Goal: Task Accomplishment & Management: Manage account settings

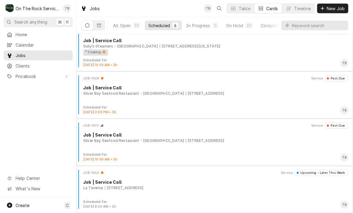
scroll to position [104, 0]
click at [237, 150] on div "JOB-1070 Service Past Due Job | Service Call Silver Bay Seafood Restaurant - Wh…" at bounding box center [214, 138] width 271 height 30
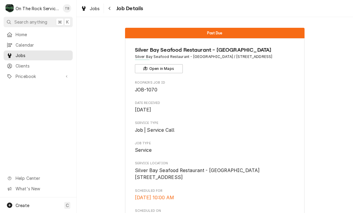
scroll to position [-1, 0]
click at [114, 10] on button "Navigate back" at bounding box center [110, 9] width 10 height 10
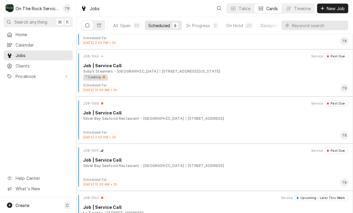
scroll to position [87, 0]
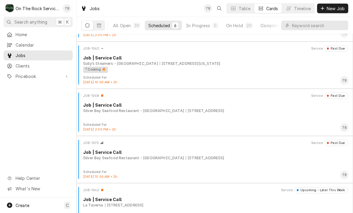
click at [186, 157] on div "[STREET_ADDRESS]" at bounding box center [205, 157] width 39 height 5
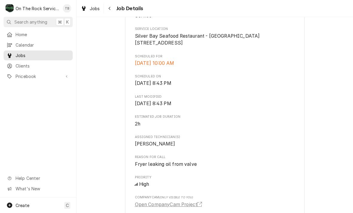
scroll to position [135, 0]
click at [110, 9] on icon "Navigate back" at bounding box center [109, 8] width 2 height 3
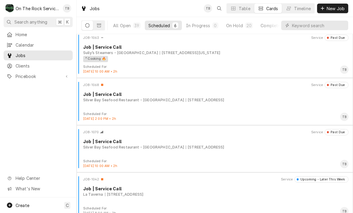
scroll to position [97, 0]
click at [193, 102] on div "6513 White Horse Rd, Greenville, SC 29611" at bounding box center [205, 100] width 39 height 5
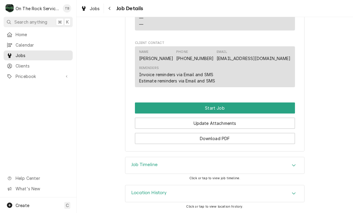
scroll to position [439, 0]
click at [220, 105] on button "Start Job" at bounding box center [215, 107] width 160 height 11
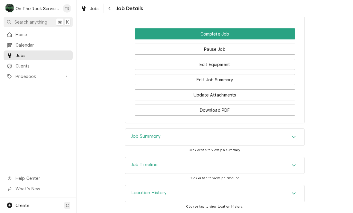
scroll to position [533, 0]
click at [294, 195] on icon "Accordion Header" at bounding box center [293, 193] width 4 height 5
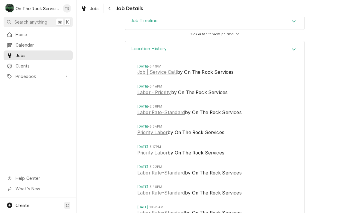
scroll to position [673, 0]
click at [167, 76] on link "Job | Service Call" at bounding box center [157, 71] width 40 height 7
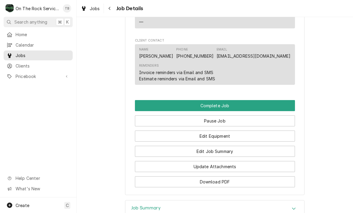
scroll to position [452, 0]
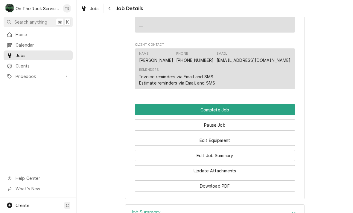
click at [226, 145] on button "Edit Equipment" at bounding box center [215, 140] width 160 height 11
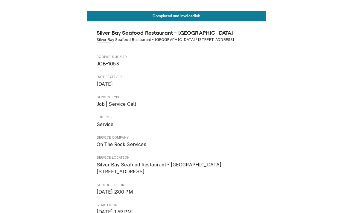
click at [293, 0] on div "Completed and Invoiced Job Silver Bay Seafood Restaurant - [GEOGRAPHIC_DATA] [G…" at bounding box center [176, 106] width 353 height 213
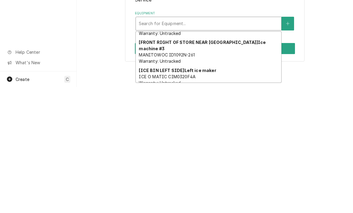
scroll to position [102, 0]
click at [200, 165] on div "[FRONT RIGHT OF STORE NEAR SILVERWARE STATION] Ice machine #3 MANITOWOC ID1092N…" at bounding box center [208, 179] width 145 height 28
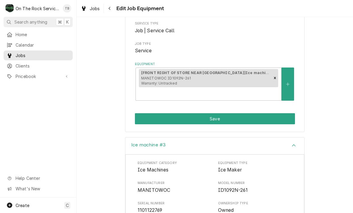
scroll to position [81, 0]
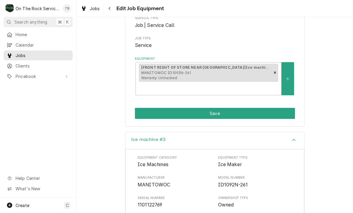
click at [231, 118] on button "Save" at bounding box center [215, 113] width 160 height 11
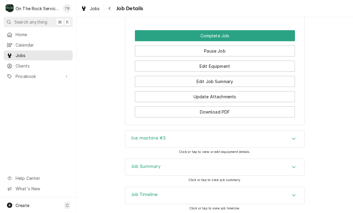
scroll to position [527, 0]
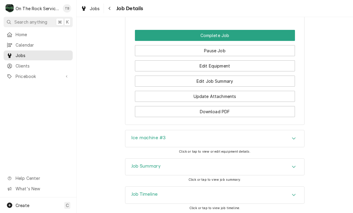
click at [233, 85] on button "Edit Job Summary" at bounding box center [215, 81] width 160 height 11
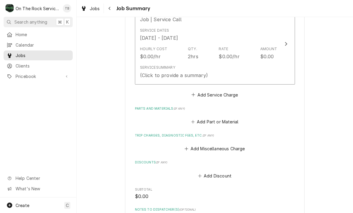
scroll to position [175, 0]
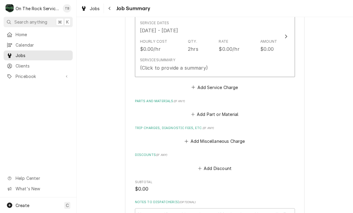
click at [262, 61] on div "Service Summary (Click to provide a summary)" at bounding box center [208, 64] width 137 height 19
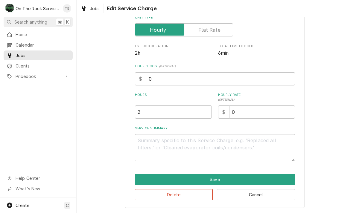
scroll to position [91, 0]
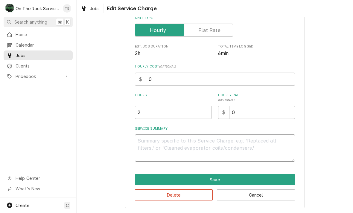
click at [157, 145] on textarea "Service Summary" at bounding box center [215, 147] width 160 height 27
type textarea "x"
type textarea "9"
type textarea "x"
type textarea "9/"
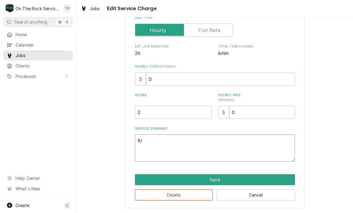
type textarea "x"
type textarea "9/1"
type textarea "x"
type textarea "9/1/"
type textarea "x"
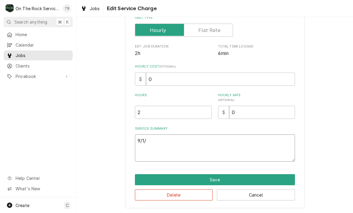
type textarea "9/1/1"
type textarea "x"
type textarea "9/1/"
type textarea "x"
type textarea "9/1/2"
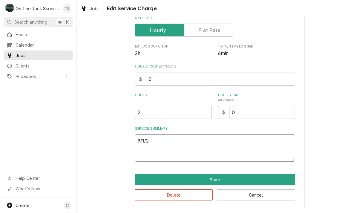
type textarea "x"
type textarea "9/1/25"
type textarea "x"
type textarea "9/1/25"
type textarea "x"
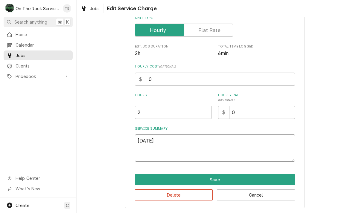
type textarea "9/1/25 t"
type textarea "x"
type textarea "9/1/25 tmb"
type textarea "x"
type textarea "9/1/25 tmb"
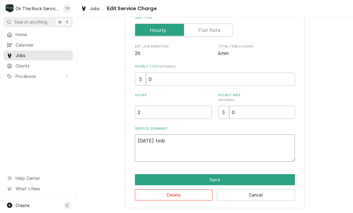
type textarea "x"
type textarea "9/1/25 tmb P"
type textarea "x"
type textarea "9/1/25 tmb PR"
type textarea "x"
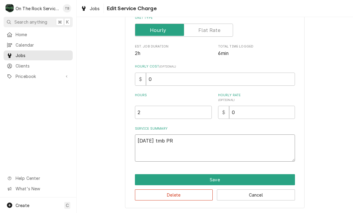
type textarea "9/1/25 tmb PRO"
type textarea "x"
type textarea "9/1/25 tmb PROV"
type textarea "x"
type textarea "9/1/25 tmb PROVI"
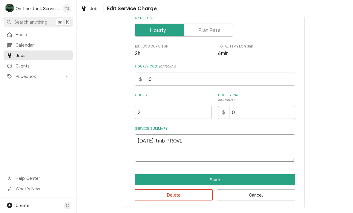
type textarea "x"
type textarea "9/1/25 tmb PROVID"
type textarea "x"
type textarea "9/1/25 tmb PROVIDE"
type textarea "x"
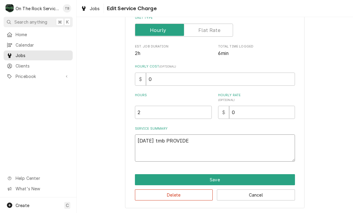
type textarea "9/1/25 TMB PROVIDE"
type textarea "x"
type textarea "9/1/25 TMB PROVIDE"
type textarea "x"
type textarea "9/1/25 TMB PROVIDE S"
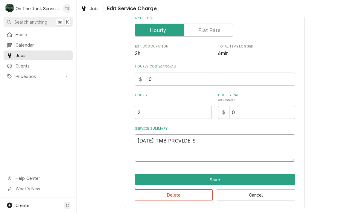
type textarea "x"
type textarea "9/1/25 TMB PROVIDE SE"
type textarea "x"
type textarea "9/1/25 TMB PROVIDE SER"
type textarea "x"
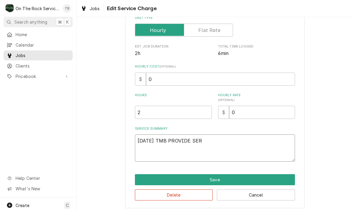
type textarea "9/1/25 TMB PROVIDE SERV"
type textarea "x"
type textarea "9/1/25 TMB PROVIDE SERVI"
type textarea "x"
type textarea "9/1/25 TMB PROVIDE SERVIC"
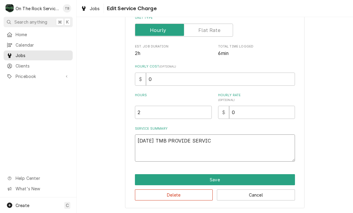
type textarea "x"
type textarea "9/1/25 TMB PROVIDE SERVICE"
type textarea "x"
type textarea "9/1/25 TMB PROVIDE SERVICE"
type textarea "x"
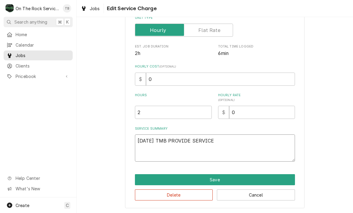
type textarea "9/1/25 TMB PROVIDE SERVICE P"
type textarea "x"
type textarea "9/1/25 TMB PROVIDE SERVICE PAR"
type textarea "x"
type textarea "9/1/25 TMB PROVIDE SERVICE PART"
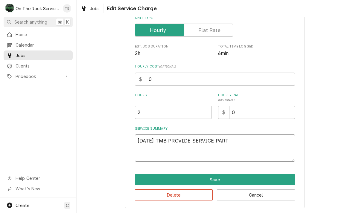
type textarea "x"
type textarea "9/1/25 TMB PROVIDE SERVICE PARTS"
type textarea "x"
type textarea "9/1/25 TMB PROVIDE SERVICE PARTS A"
type textarea "x"
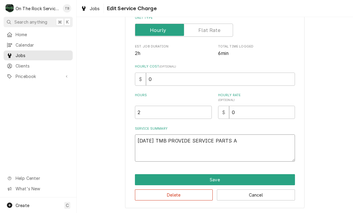
type textarea "9/1/25 TMB PROVIDE SERVICE PARTS AA"
type textarea "x"
type textarea "9/1/25 TMB PROVIDE SERVICE PARTS AAN"
type textarea "x"
type textarea "9/1/25 TMB PROVIDE SERVICE PARTS AA"
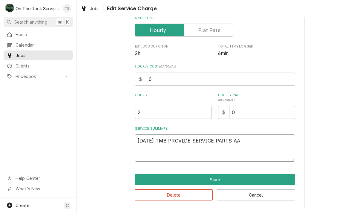
type textarea "x"
type textarea "9/1/25 TMB PROVIDE SERVICE PARTS A"
type textarea "x"
type textarea "9/1/25 TMB PROVIDE SERVICE PARTS AN"
type textarea "x"
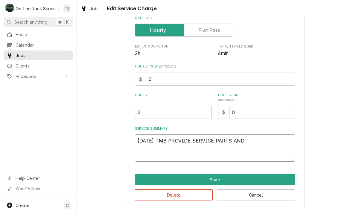
type textarea "9/1/25 TMB PROVIDE SERVICE PARTS AND"
type textarea "x"
type textarea "9/1/25 TMB PROVIDE SERVICE PARTS AND L"
type textarea "x"
type textarea "9/1/25 TMB PROVIDE SERVICE PARTS AND LA"
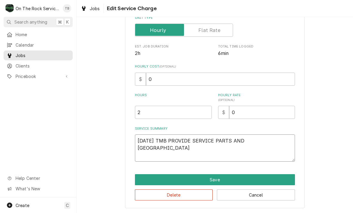
type textarea "x"
type textarea "9/1/25 TMB PROVIDE SERVICE PARTS AND LAB"
type textarea "x"
type textarea "9/1/25 TMB PROVIDE SERVICE PARTS AND LABO"
type textarea "x"
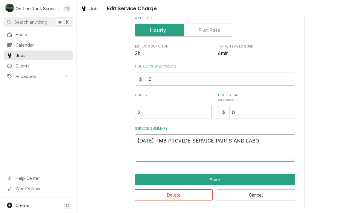
type textarea "9/1/25 TMB PROVIDE SERVICE PARTS AND LABOR"
type textarea "x"
type textarea "9/1/25 TMB PROVIDE SERVICE PARTS AND LABOR"
type textarea "x"
type textarea "9/1/25 TMB PROVIDE SERVICE PARTS AND LABOR T"
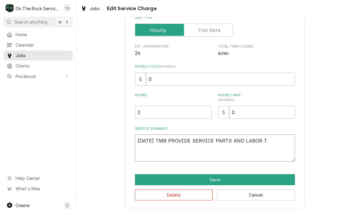
type textarea "x"
type textarea "9/1/25 TMB PROVIDE SERVICE PARTS AND LABOR TO"
type textarea "x"
type textarea "9/1/25 TMB PROVIDE SERVICE PARTS AND LABOR TO A"
type textarea "x"
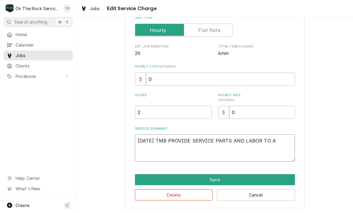
type textarea "9/1/25 TMB PROVIDE SERVICE PARTS AND LABOR TO AR"
type textarea "x"
type textarea "9/1/25 TMB PROVIDE SERVICE PARTS AND LABOR TO ARR"
type textarea "x"
type textarea "9/1/25 TMB PROVIDE SERVICE PARTS AND LABOR TO ARRI"
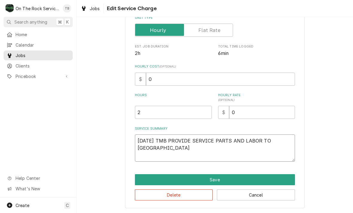
type textarea "x"
type textarea "9/1/25 TMB PROVIDE SERVICE PARTS AND LABOR TO ARRIV"
type textarea "x"
type textarea "9/1/25 TMB PROVIDE SERVICE PARTS AND LABOR TO ARRIVE"
type textarea "x"
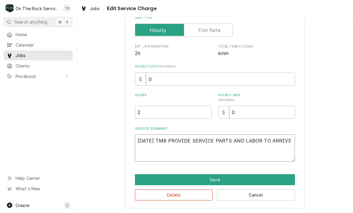
type textarea "9/1/25 TMB PROVIDE SERVICE PARTS AND LABOR TO ARRIVE"
type textarea "x"
type textarea "9/1/25 TMB PROVIDE SERVICE PARTS AND LABOR TO ARRIVE T"
type textarea "x"
type textarea "9/1/25 TMB PROVIDE SERVICE PARTS AND LABOR TO ARRIVE TO"
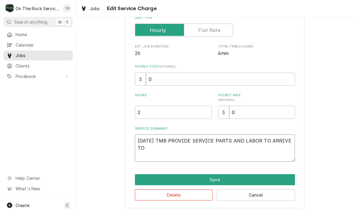
type textarea "x"
type textarea "9/1/25 TMB PROVIDE SERVICE PARTS AND LABOR TO ARRIVE TO"
type textarea "x"
type textarea "9/1/25 TMB PROVIDE SERVICE PARTS AND LABOR TO ARRIVE TO I"
type textarea "x"
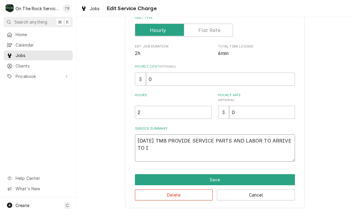
type textarea "9/1/25 TMB PROVIDE SERVICE PARTS AND LABOR TO ARRIVE TO IN"
type textarea "x"
type textarea "9/1/25 TMB PROVIDE SERVICE PARTS AND LABOR TO ARRIVE TO INS"
type textarea "x"
type textarea "9/1/25 TMB PROVIDE SERVICE PARTS AND LABOR TO ARRIVE TO INSPE"
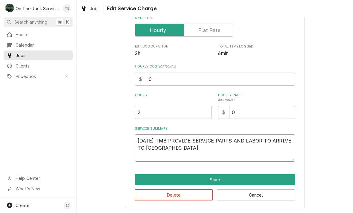
type textarea "x"
type textarea "9/1/25 TMB PROVIDE SERVICE PARTS AND LABOR TO ARRIVE TO INSPEC"
type textarea "x"
type textarea "9/1/25 TMB PROVIDE SERVICE PARTS AND LABOR TO ARRIVE TO INSPECT"
type textarea "x"
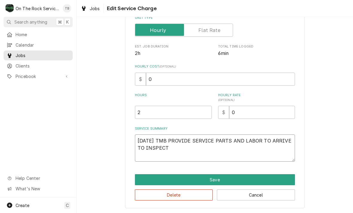
type textarea "9/1/25 TMB PROVIDE SERVICE PARTS AND LABOR TO ARRIVE TO INSPECT"
type textarea "x"
type textarea "9/1/25 TMB PROVIDE SERVICE PARTS AND LABOR TO ARRIVE TO INSPECT #"
type textarea "x"
type textarea "9/1/25 TMB PROVIDE SERVICE PARTS AND LABOR TO ARRIVE TO INSPECT #3"
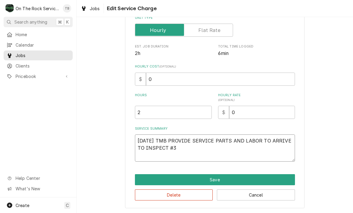
type textarea "x"
type textarea "9/1/25 TMB PROVIDE SERVICE PARTS AND LABOR TO ARRIVE TO INSPECT #3"
type textarea "x"
type textarea "9/1/25 TMB PROVIDE SERVICE PARTS AND LABOR TO ARRIVE TO INSPECT #3 I"
type textarea "x"
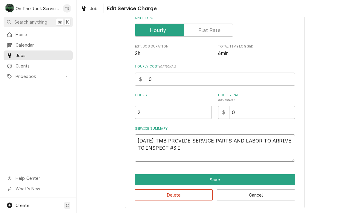
type textarea "9/1/25 TMB PROVIDE SERVICE PARTS AND LABOR TO ARRIVE TO INSPECT #3 IC"
type textarea "x"
type textarea "9/1/25 TMB PROVIDE SERVICE PARTS AND LABOR TO ARRIVE TO INSPECT #3 ICE"
type textarea "x"
type textarea "9/1/25 TMB PROVIDE SERVICE PARTS AND LABOR TO ARRIVE TO INSPECT #3 ICE"
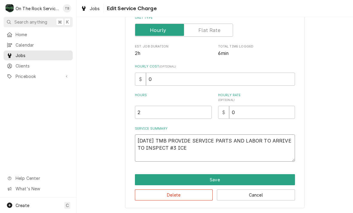
type textarea "x"
type textarea "9/1/25 TMB PROVIDE SERVICE PARTS AND LABOR TO ARRIVE TO INSPECT #3 ICE M"
type textarea "x"
type textarea "9/1/25 TMB PROVIDE SERVICE PARTS AND LABOR TO ARRIVE TO INSPECT #3 ICE MA"
type textarea "x"
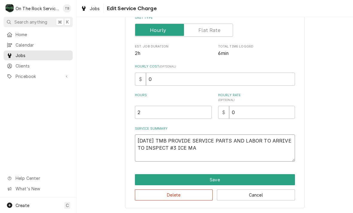
type textarea "9/1/25 TMB PROVIDE SERVICE PARTS AND LABOR TO ARRIVE TO INSPECT #3 ICE MAC"
type textarea "x"
type textarea "9/1/25 TMB PROVIDE SERVICE PARTS AND LABOR TO ARRIVE TO INSPECT #3 ICE MACH"
type textarea "x"
type textarea "9/1/25 TMB PROVIDE SERVICE PARTS AND LABOR TO ARRIVE TO INSPECT #3 ICE MACHI"
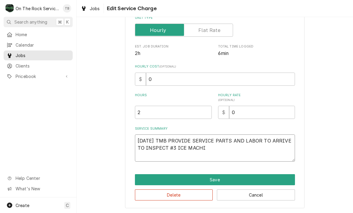
type textarea "x"
type textarea "9/1/25 TMB PROVIDE SERVICE PARTS AND LABOR TO ARRIVE TO INSPECT #3 ICE MACHINE"
type textarea "x"
type textarea "9/1/25 TMB PROVIDE SERVICE PARTS AND LABOR TO ARRIVE TO INSPECT #3 ICE MACHINE"
type textarea "x"
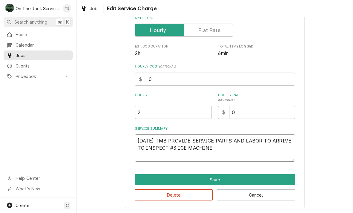
type textarea "9/1/25 TMB PROVIDE SERVICE PARTS AND LABOR TO ARRIVE TO INSPECT #3 ICE MACHINE F"
type textarea "x"
type textarea "9/1/25 TMB PROVIDE SERVICE PARTS AND LABOR TO ARRIVE TO INSPECT #3 ICE MACHINE …"
type textarea "x"
type textarea "9/1/25 TMB PROVIDE SERVICE PARTS AND LABOR TO ARRIVE TO INSPECT #3 ICE MACHINE …"
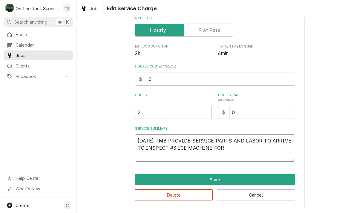
type textarea "x"
type textarea "9/1/25 TMB PROVIDE SERVICE PARTS AND LABOR TO ARRIVE TO INSPECT #3 ICE MACHINE …"
type textarea "x"
type textarea "9/1/25 TMB PROVIDE SERVICE PARTS AND LABOR TO ARRIVE TO INSPECT #3 ICE MACHINE …"
type textarea "x"
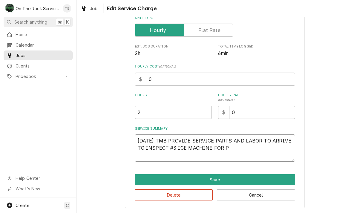
type textarea "9/1/25 TMB PROVIDE SERVICE PARTS AND LABOR TO ARRIVE TO INSPECT #3 ICE MACHINE …"
type textarea "x"
type textarea "9/1/25 TMB PROVIDE SERVICE PARTS AND LABOR TO ARRIVE TO INSPECT #3 ICE MACHINE …"
type textarea "x"
type textarea "9/1/25 TMB PROVIDE SERVICE PARTS AND LABOR TO ARRIVE TO INSPECT #3 ICE MACHINE …"
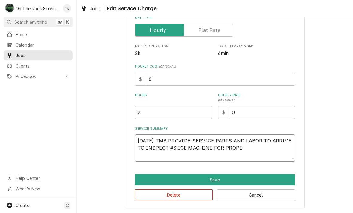
type textarea "x"
type textarea "9/1/25 TMB PROVIDE SERVICE PARTS AND LABOR TO ARRIVE TO INSPECT #3 ICE MACHINE …"
type textarea "x"
type textarea "9/1/25 TMB PROVIDE SERVICE PARTS AND LABOR TO ARRIVE TO INSPECT #3 ICE MACHINE …"
type textarea "x"
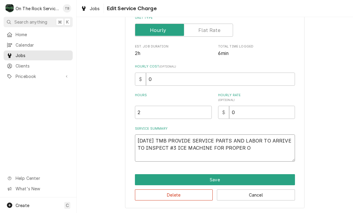
type textarea "9/1/25 TMB PROVIDE SERVICE PARTS AND LABOR TO ARRIVE TO INSPECT #3 ICE MACHINE …"
type textarea "x"
type textarea "9/1/25 TMB PROVIDE SERVICE PARTS AND LABOR TO ARRIVE TO INSPECT #3 ICE MACHINE …"
type textarea "x"
type textarea "9/1/25 TMB PROVIDE SERVICE PARTS AND LABOR TO ARRIVE TO INSPECT #3 ICE MACHINE …"
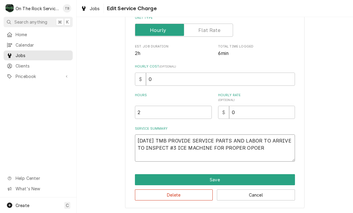
type textarea "x"
type textarea "9/1/25 TMB PROVIDE SERVICE PARTS AND LABOR TO ARRIVE TO INSPECT #3 ICE MACHINE …"
type textarea "x"
type textarea "9/1/25 TMB PROVIDE SERVICE PARTS AND LABOR TO ARRIVE TO INSPECT #3 ICE MACHINE …"
type textarea "x"
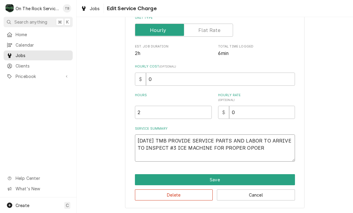
type textarea "9/1/25 TMB PROVIDE SERVICE PARTS AND LABOR TO ARRIVE TO INSPECT #3 ICE MACHINE …"
type textarea "x"
type textarea "9/1/25 TMB PROVIDE SERVICE PARTS AND LABOR TO ARRIVE TO INSPECT #3 ICE MACHINE …"
type textarea "x"
type textarea "9/1/25 TMB PROVIDE SERVICE PARTS AND LABOR TO ARRIVE TO INSPECT #3 ICE MACHINE …"
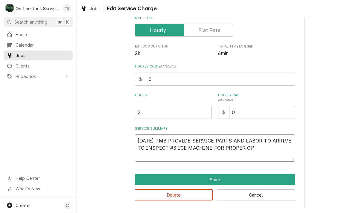
type textarea "x"
type textarea "9/1/25 TMB PROVIDE SERVICE PARTS AND LABOR TO ARRIVE TO INSPECT #3 ICE MACHINE …"
type textarea "x"
type textarea "9/1/25 TMB PROVIDE SERVICE PARTS AND LABOR TO ARRIVE TO INSPECT #3 ICE MACHINE …"
type textarea "x"
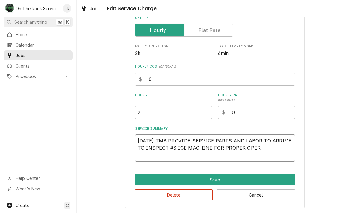
type textarea "9/1/25 TMB PROVIDE SERVICE PARTS AND LABOR TO ARRIVE TO INSPECT #3 ICE MACHINE …"
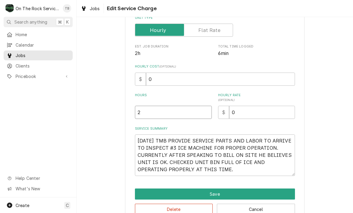
click at [150, 113] on input "2" at bounding box center [173, 112] width 77 height 13
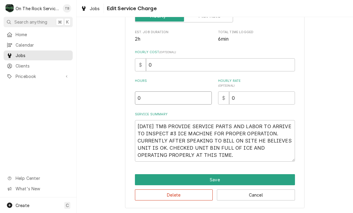
scroll to position [105, 0]
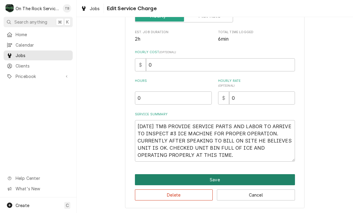
click at [222, 179] on button "Save" at bounding box center [215, 179] width 160 height 11
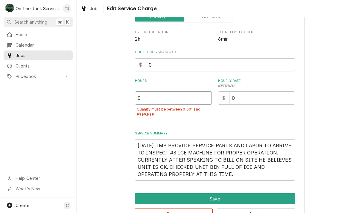
click at [168, 102] on input "0" at bounding box center [173, 97] width 77 height 13
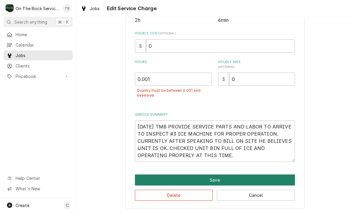
click at [230, 178] on button "Save" at bounding box center [215, 180] width 160 height 11
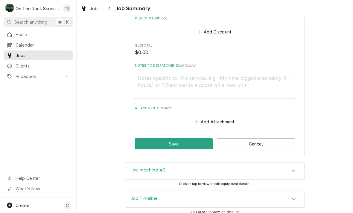
scroll to position [347, 0]
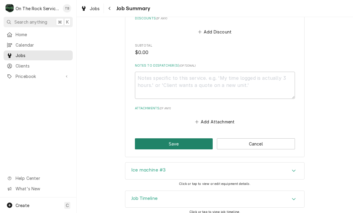
click at [179, 141] on button "Save" at bounding box center [174, 143] width 78 height 11
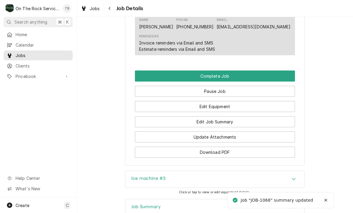
scroll to position [559, 0]
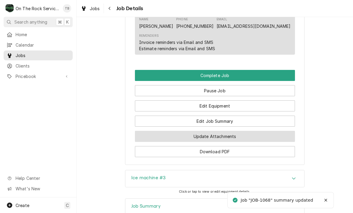
click at [215, 142] on button "Update Attachments" at bounding box center [215, 136] width 160 height 11
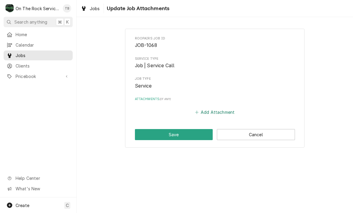
click at [198, 113] on button "Add Attachment" at bounding box center [215, 112] width 42 height 8
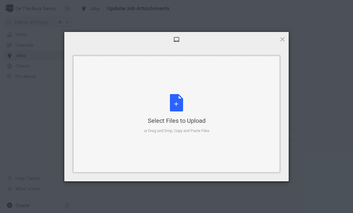
click at [176, 108] on div "Select Files to Upload or Drag and Drop, Copy and Paste Files" at bounding box center [176, 114] width 65 height 40
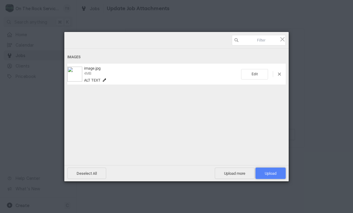
click at [276, 172] on span "Upload 1" at bounding box center [270, 173] width 30 height 11
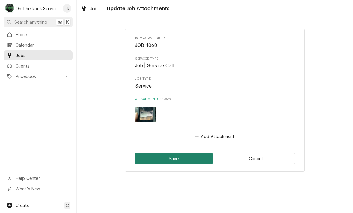
click at [183, 156] on button "Save" at bounding box center [174, 158] width 78 height 11
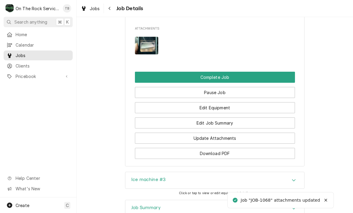
scroll to position [606, 0]
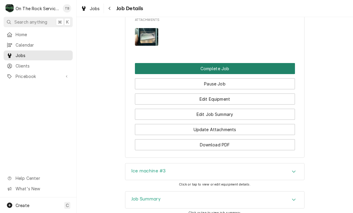
click at [218, 74] on button "Complete Job" at bounding box center [215, 68] width 160 height 11
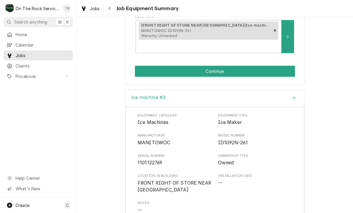
scroll to position [126, 0]
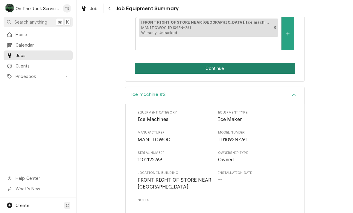
click at [221, 72] on button "Continue" at bounding box center [215, 68] width 160 height 11
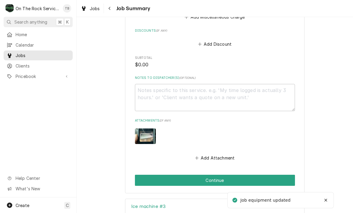
scroll to position [336, 0]
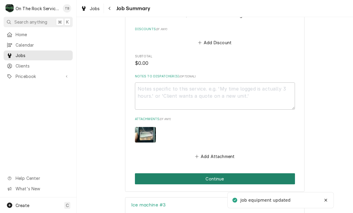
click at [222, 174] on button "Continue" at bounding box center [215, 178] width 160 height 11
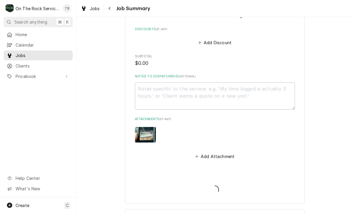
type textarea "x"
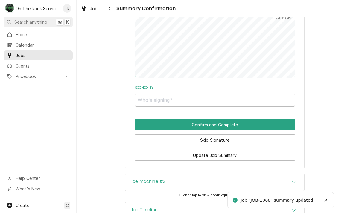
scroll to position [384, 0]
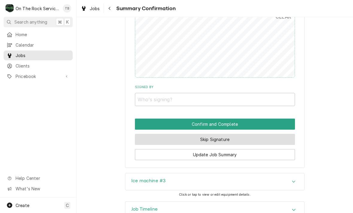
click at [215, 141] on button "Skip Signature" at bounding box center [215, 139] width 160 height 11
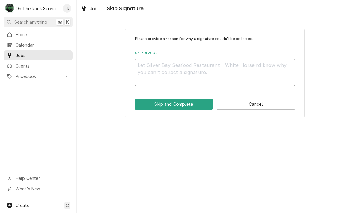
click at [157, 68] on textarea "Skip Reason" at bounding box center [215, 72] width 160 height 27
type textarea "x"
type textarea "SK"
type textarea "x"
type textarea "SKI"
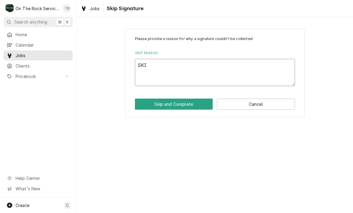
type textarea "x"
type textarea "SKIP"
type textarea "x"
type textarea "SKIP"
type textarea "x"
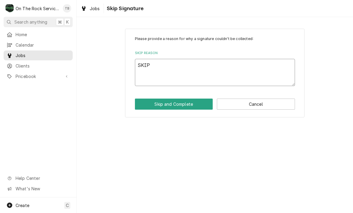
type textarea "SKIP C"
type textarea "x"
type textarea "SKIP CA"
type textarea "x"
type textarea "SKIP CAN"
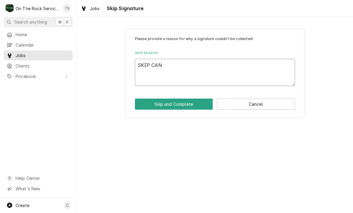
type textarea "x"
type textarea "SKIP CANC"
type textarea "x"
type textarea "SKIP CANCE"
type textarea "x"
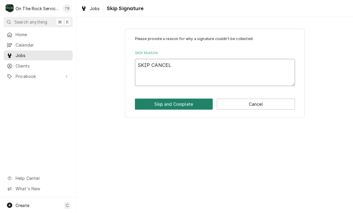
type textarea "SKIP CANCEL"
click at [176, 106] on button "Skip and Complete" at bounding box center [174, 104] width 78 height 11
type textarea "x"
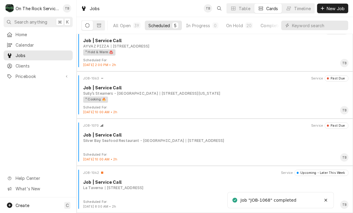
scroll to position [57, 0]
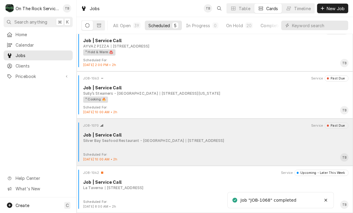
click at [194, 146] on div "JOB-1070 Service Past Due Job | Service Call Silver Bay Seafood Restaurant - Wh…" at bounding box center [214, 138] width 271 height 30
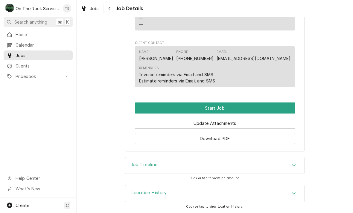
scroll to position [439, 0]
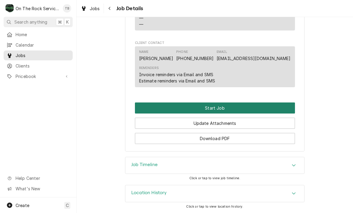
click at [221, 108] on button "Start Job" at bounding box center [215, 107] width 160 height 11
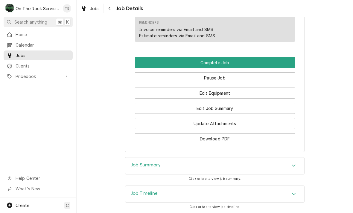
scroll to position [499, 0]
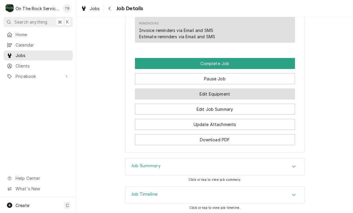
click at [222, 100] on button "Edit Equipment" at bounding box center [215, 93] width 160 height 11
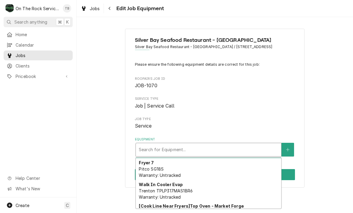
scroll to position [23, 0]
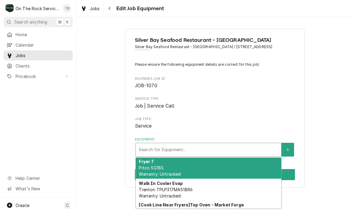
click at [239, 176] on div "Fryer 7 Pitco SG18S Warranty: Untracked" at bounding box center [208, 168] width 145 height 22
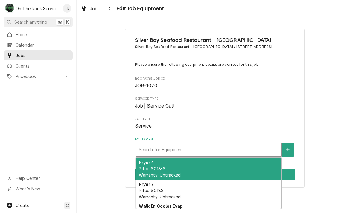
scroll to position [0, 0]
click at [189, 173] on div "Fryer 4 Pitco SG18-S Warranty: Untracked" at bounding box center [208, 169] width 145 height 22
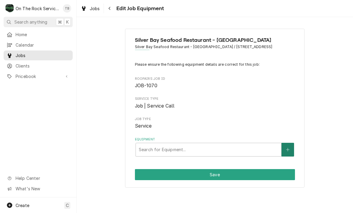
click at [289, 152] on icon "Create New Equipment" at bounding box center [288, 150] width 4 height 4
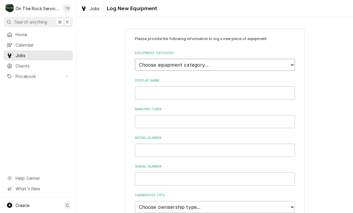
click at [293, 63] on select "Choose equipment category... Cooking Equipment Fryers Ice Machines Ovens and Ra…" at bounding box center [215, 65] width 160 height 12
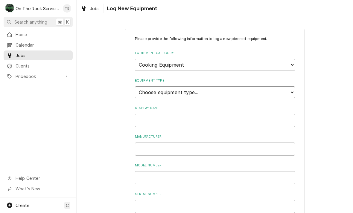
click at [250, 87] on select "Choose equipment type... Broiler Charbroiler Commercial Microwave Commercial To…" at bounding box center [215, 92] width 160 height 12
click at [291, 62] on select "Choose equipment category... Cooking Equipment Fryers Ice Machines Ovens and Ra…" at bounding box center [215, 65] width 160 height 12
select select "2"
click at [294, 86] on select "Choose equipment type... Electric Fryer Fryer Filtration Equipment Gas Fryer" at bounding box center [215, 92] width 160 height 12
select select "15"
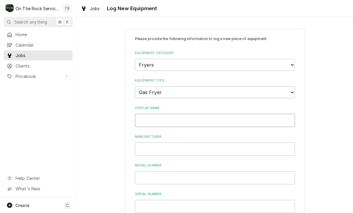
click at [206, 114] on input "Display Name" at bounding box center [215, 120] width 160 height 13
type input "FRYER"
click at [156, 143] on input "Manufacturer" at bounding box center [215, 149] width 160 height 13
type input "PITCO"
click at [153, 171] on input "Model Number" at bounding box center [215, 177] width 160 height 13
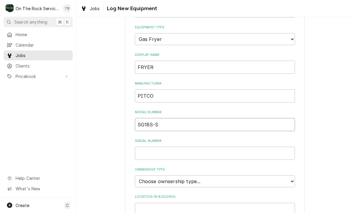
scroll to position [81, 0]
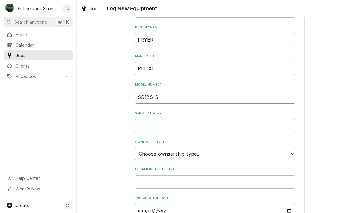
type input "SG18S-S"
click at [163, 119] on input "Serial Number" at bounding box center [215, 125] width 160 height 13
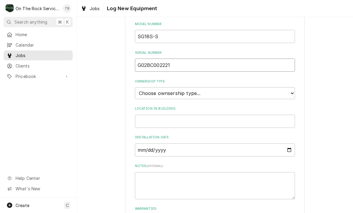
scroll to position [152, 0]
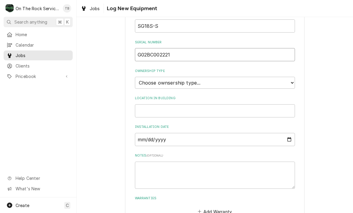
type input "G02BC002221"
click at [290, 77] on select "Choose ownsership type... Unknown Owned Leased Rented" at bounding box center [215, 83] width 160 height 12
select select "1"
click at [158, 104] on input "Location in Building" at bounding box center [215, 110] width 160 height 13
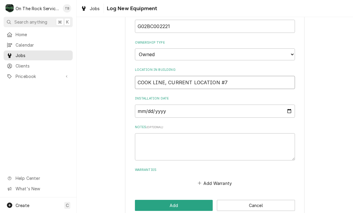
scroll to position [180, 0]
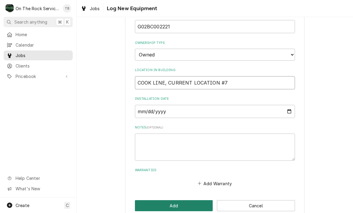
type input "COOK LINE, CURRENT LOCATION #7"
click at [183, 200] on button "Add" at bounding box center [174, 205] width 78 height 11
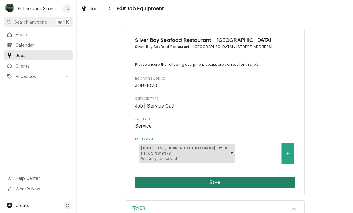
click at [214, 187] on button "Save" at bounding box center [215, 182] width 160 height 11
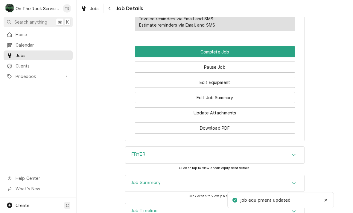
scroll to position [520, 0]
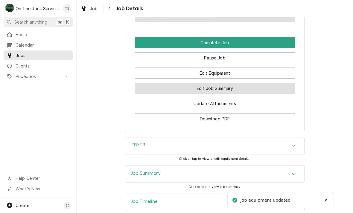
click at [222, 94] on button "Edit Job Summary" at bounding box center [215, 88] width 160 height 11
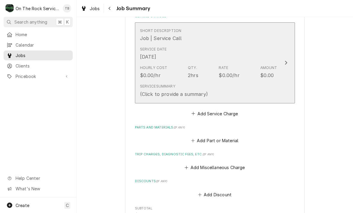
click at [242, 103] on button "Short Description Job | Service Call Service Date [DATE] Hourly Cost $0.00/hr Q…" at bounding box center [215, 62] width 160 height 81
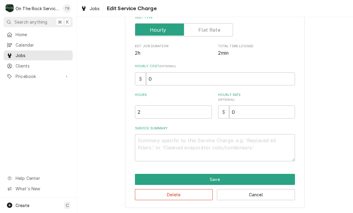
scroll to position [91, 0]
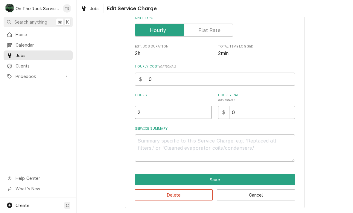
click at [152, 115] on input "2" at bounding box center [173, 112] width 77 height 13
type textarea "x"
type input "1"
click at [154, 149] on textarea "Service Summary" at bounding box center [215, 147] width 160 height 27
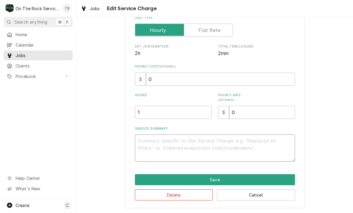
type textarea "x"
type textarea "9"
type textarea "x"
type textarea "9/"
type textarea "x"
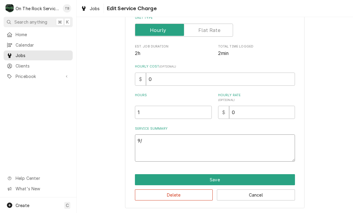
type textarea "9/1"
type textarea "x"
type textarea "9/12"
type textarea "x"
type textarea "9/12/"
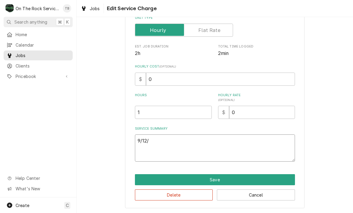
type textarea "x"
type textarea "9/12/2"
type textarea "x"
type textarea "[DATE]"
type textarea "x"
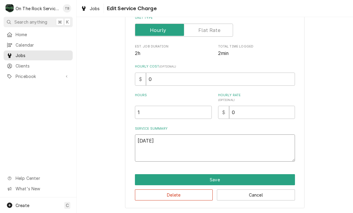
type textarea "[DATE]"
type textarea "x"
type textarea "[DATE] T"
type textarea "x"
type textarea "[DATE] TMB"
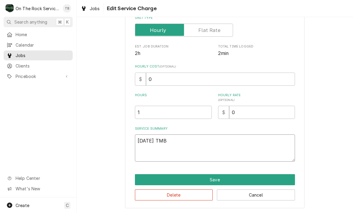
type textarea "x"
type textarea "[DATE] TMB"
type textarea "x"
type textarea "[DATE] TMB P"
type textarea "x"
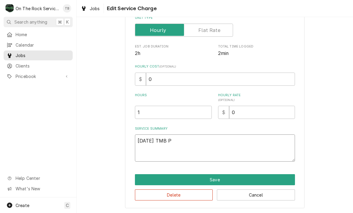
type textarea "[DATE] TMB PR"
type textarea "x"
type textarea "[DATE] TMB PRO"
type textarea "x"
type textarea "[DATE] TMB PROV"
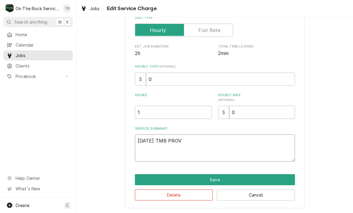
type textarea "x"
type textarea "[DATE] TMB PROVI"
type textarea "x"
type textarea "[DATE] TMB PROVID"
type textarea "x"
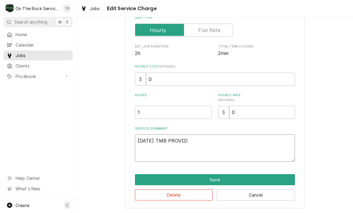
type textarea "[DATE] TMB PROVIDE"
type textarea "x"
type textarea "[DATE] TMB PROVIDE"
type textarea "x"
type textarea "[DATE] TMB PROVIDE S"
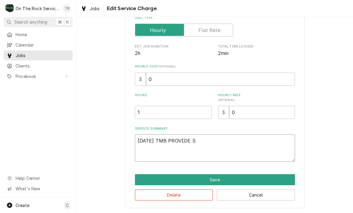
type textarea "x"
type textarea "[DATE] TMB PROVIDE SE"
type textarea "x"
type textarea "[DATE] TMB PROVIDE SER"
type textarea "x"
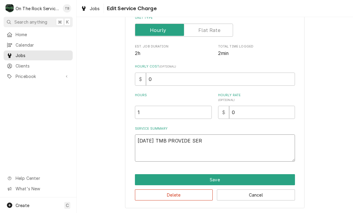
type textarea "[DATE] TMB PROVIDE SERV"
type textarea "x"
type textarea "[DATE] TMB PROVIDE SERVI"
type textarea "x"
type textarea "9/12/25 TMB PROVIDE SERVIC"
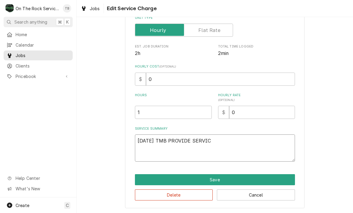
type textarea "x"
type textarea "9/12/25 TMB PROVIDE SERVICE"
type textarea "x"
type textarea "9/12/25 TMB PROVIDE SERVICE"
type textarea "x"
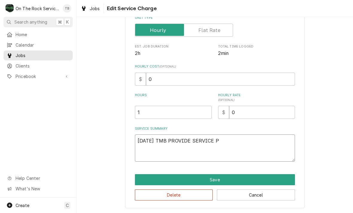
type textarea "9/12/25 TMB PROVIDE SERVICE PA"
type textarea "x"
type textarea "9/12/25 TMB PROVIDE SERVICE PART"
type textarea "x"
type textarea "9/12/25 TMB PROVIDE SERVICE PARTS"
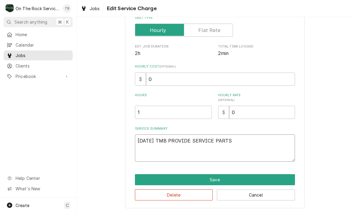
type textarea "x"
type textarea "9/12/25 TMB PROVIDE SERVICE PARTS"
type textarea "x"
type textarea "9/12/25 TMB PROVIDE SERVICE PARTS A"
type textarea "x"
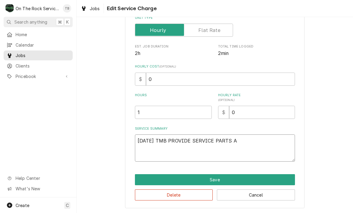
type textarea "9/12/25 TMB PROVIDE SERVICE PARTS AN"
type textarea "x"
type textarea "9/12/25 TMB PROVIDE SERVICE PARTS AND"
type textarea "x"
type textarea "9/12/25 TMB PROVIDE SERVICE PARTS AND"
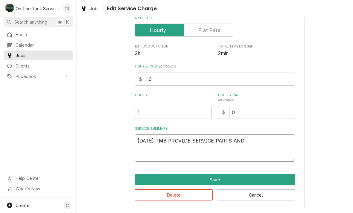
type textarea "x"
type textarea "9/12/25 TMB PROVIDE SERVICE PARTS AND LA"
type textarea "x"
type textarea "9/12/25 TMB PROVIDE SERVICE PARTS AND LAB"
type textarea "x"
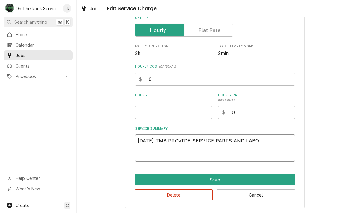
type textarea "9/12/25 TMB PROVIDE SERVICE PARTS AND LABOR"
type textarea "x"
type textarea "9/12/25 TMB PROVIDE SERVICE PARTS AND LABOR"
type textarea "x"
type textarea "9/12/25 TMB PROVIDE SERVICE PARTS AND LABOR T"
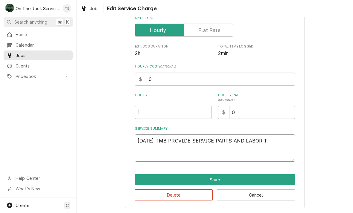
type textarea "x"
type textarea "9/12/25 TMB PROVIDE SERVICE PARTS AND LABOR TO"
type textarea "x"
type textarea "9/12/25 TMB PROVIDE SERVICE PARTS AND LABOR TO D"
type textarea "x"
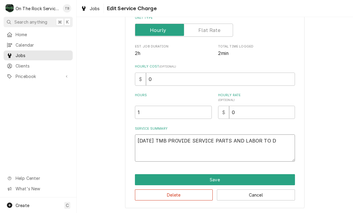
type textarea "9/12/25 TMB PROVIDE SERVICE PARTS AND LABOR TO DE"
type textarea "x"
type textarea "9/12/25 TMB PROVIDE SERVICE PARTS AND LABOR TO DET"
type textarea "x"
type textarea "9/12/25 TMB PROVIDE SERVICE PARTS AND LABOR TO DETE"
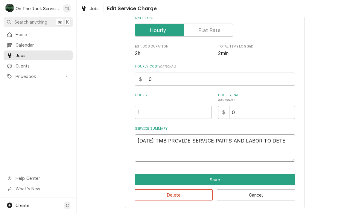
type textarea "x"
type textarea "9/12/25 TMB PROVIDE SERVICE PARTS AND LABOR TO DETER"
type textarea "x"
type textarea "9/12/25 TMB PROVIDE SERVICE PARTS AND LABOR TO DETERM"
type textarea "x"
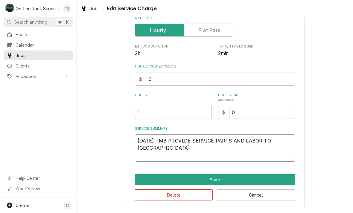
type textarea "9/12/25 TMB PROVIDE SERVICE PARTS AND LABOR TO DETERMI"
type textarea "x"
type textarea "9/12/25 TMB PROVIDE SERVICE PARTS AND LABOR TO DETERMINE"
type textarea "x"
type textarea "9/12/25 TMB PROVIDE SERVICE PARTS AND LABOR TO DETERMINE"
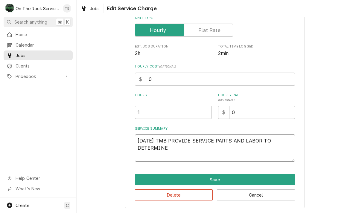
type textarea "x"
type textarea "9/12/25 TMB PROVIDE SERVICE PARTS AND LABOR TO DETERMINE T"
type textarea "x"
type textarea "9/12/25 TMB PROVIDE SERVICE PARTS AND LABOR TO DETERMINE THA"
type textarea "x"
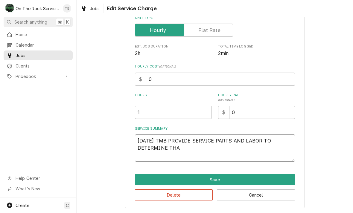
type textarea "9/12/25 TMB PROVIDE SERVICE PARTS AND LABOR TO DETERMINE THAT"
type textarea "x"
type textarea "9/12/25 TMB PROVIDE SERVICE PARTS AND LABOR TO DETERMINE THAT"
type textarea "x"
type textarea "9/12/25 TMB PROVIDE SERVICE PARTS AND LABOR TO DETERMINE THAT O"
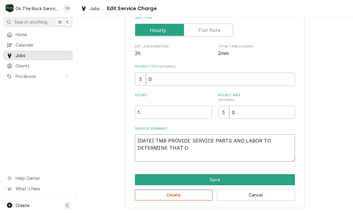
type textarea "x"
type textarea "9/12/25 TMB PROVIDE SERVICE PARTS AND LABOR TO DETERMINE THAT ON"
type textarea "x"
type textarea "9/12/25 TMB PROVIDE SERVICE PARTS AND LABOR TO DETERMINE THAT ON"
type textarea "x"
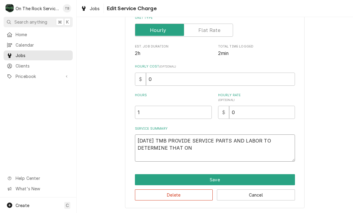
type textarea "9/12/25 TMB PROVIDE SERVICE PARTS AND LABOR TO DETERMINE THAT ON C"
type textarea "x"
type textarea "9/12/25 TMB PROVIDE SERVICE PARTS AND LABOR TO DETERMINE THAT ON CU"
type textarea "x"
type textarea "9/12/25 TMB PROVIDE SERVICE PARTS AND LABOR TO DETERMINE THAT ON CUR"
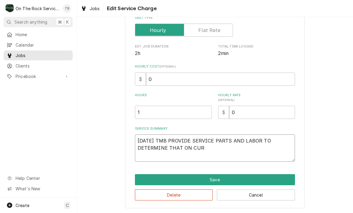
type textarea "x"
type textarea "9/12/25 TMB PROVIDE SERVICE PARTS AND LABOR TO DETERMINE THAT ON CURR"
type textarea "x"
type textarea "9/12/25 TMB PROVIDE SERVICE PARTS AND LABOR TO DETERMINE THAT ON CURREN"
type textarea "x"
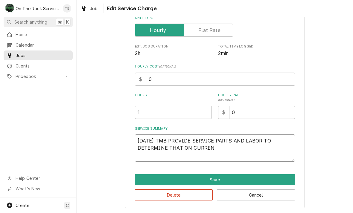
type textarea "9/12/25 TMB PROVIDE SERVICE PARTS AND LABOR TO DETERMINE THAT ON CURRENT"
type textarea "x"
type textarea "9/12/25 TMB PROVIDE SERVICE PARTS AND LABOR TO DETERMINE THAT ON CURRENT"
type textarea "x"
type textarea "9/12/25 TMB PROVIDE SERVICE PARTS AND LABOR TO DETERMINE THAT ON CURRENT F"
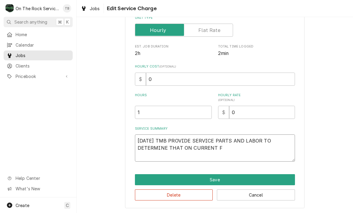
type textarea "x"
type textarea "9/12/25 TMB PROVIDE SERVICE PARTS AND LABOR TO DETERMINE THAT ON CURRENT FR"
type textarea "x"
type textarea "9/12/25 TMB PROVIDE SERVICE PARTS AND LABOR TO DETERMINE THAT ON CURRENT FRY"
type textarea "x"
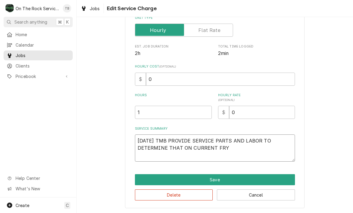
type textarea "9/12/25 TMB PROVIDE SERVICE PARTS AND LABOR TO DETERMINE THAT ON CURRENT FRYE"
type textarea "x"
type textarea "9/12/25 TMB PROVIDE SERVICE PARTS AND LABOR TO DETERMINE THAT ON CURRENT FRYER"
type textarea "x"
type textarea "9/12/25 TMB PROVIDE SERVICE PARTS AND LABOR TO DETERMINE THAT ON CURRENT FRYER"
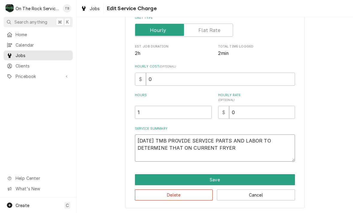
type textarea "x"
type textarea "9/12/25 TMB PROVIDE SERVICE PARTS AND LABOR TO DETERMINE THAT ON CURRENT FRYER #"
type textarea "x"
type textarea "9/12/25 TMB PROVIDE SERVICE PARTS AND LABOR TO DETERMINE THAT ON CURRENT FRYER …"
type textarea "x"
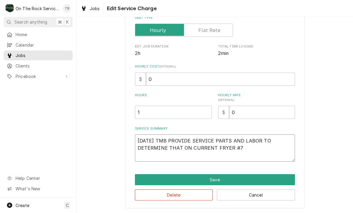
type textarea "9/12/25 TMB PROVIDE SERVICE PARTS AND LABOR TO DETERMINE THAT ON CURRENT FRYER …"
type textarea "x"
type textarea "9/12/25 TMB PROVIDE SERVICE PARTS AND LABOR TO DETERMINE THAT ON CURRENT FRYER …"
type textarea "x"
type textarea "9/12/25 TMB PROVIDE SERVICE PARTS AND LABOR TO DETERMINE THAT ON CURRENT FRYER …"
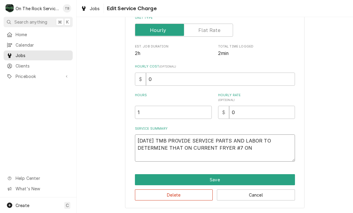
type textarea "x"
type textarea "9/12/25 TMB PROVIDE SERVICE PARTS AND LABOR TO DETERMINE THAT ON CURRENT FRYER …"
type textarea "x"
type textarea "9/12/25 TMB PROVIDE SERVICE PARTS AND LABOR TO DETERMINE THAT ON CURRENT FRYER …"
type textarea "x"
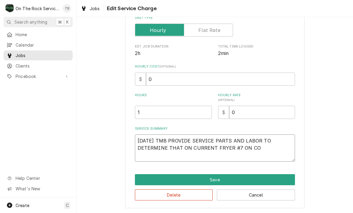
type textarea "9/12/25 TMB PROVIDE SERVICE PARTS AND LABOR TO DETERMINE THAT ON CURRENT FRYER …"
type textarea "x"
type textarea "9/12/25 TMB PROVIDE SERVICE PARTS AND LABOR TO DETERMINE THAT ON CURRENT FRYER …"
type textarea "x"
type textarea "9/12/25 TMB PROVIDE SERVICE PARTS AND LABOR TO DETERMINE THAT ON CURRENT FRYER …"
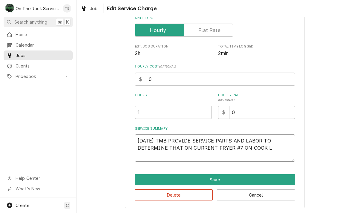
type textarea "x"
type textarea "9/12/25 TMB PROVIDE SERVICE PARTS AND LABOR TO DETERMINE THAT ON CURRENT FRYER …"
type textarea "x"
type textarea "9/12/25 TMB PROVIDE SERVICE PARTS AND LABOR TO DETERMINE THAT ON CURRENT FRYER …"
type textarea "x"
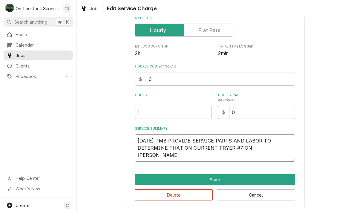
type textarea "9/12/25 TMB PROVIDE SERVICE PARTS AND LABOR TO DETERMINE THAT ON CURRENT FRYER …"
type textarea "x"
type textarea "9/12/25 TMB PROVIDE SERVICE PARTS AND LABOR TO DETERMINE THAT ON CURRENT FRYER …"
type textarea "x"
type textarea "9/12/25 TMB PROVIDE SERVICE PARTS AND LABOR TO DETERMINE THAT ON CURRENT FRYER …"
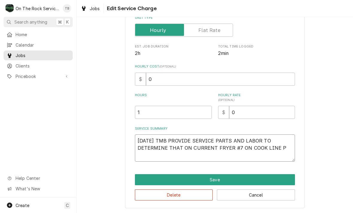
type textarea "x"
type textarea "9/12/25 TMB PROVIDE SERVICE PARTS AND LABOR TO DETERMINE THAT ON CURRENT FRYER …"
type textarea "x"
type textarea "9/12/25 TMB PROVIDE SERVICE PARTS AND LABOR TO DETERMINE THAT ON CURRENT FRYER …"
type textarea "x"
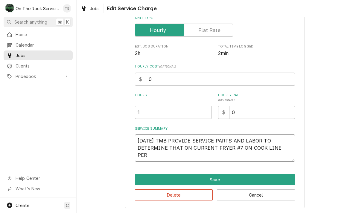
type textarea "9/12/25 TMB PROVIDE SERVICE PARTS AND LABOR TO DETERMINE THAT ON CURRENT FRYER …"
type textarea "x"
type textarea "9/12/25 TMB PROVIDE SERVICE PARTS AND LABOR TO DETERMINE THAT ON CURRENT FRYER …"
type textarea "x"
type textarea "9/12/25 TMB PROVIDE SERVICE PARTS AND LABOR TO DETERMINE THAT ON CURRENT FRYER …"
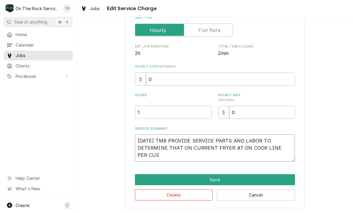
type textarea "x"
type textarea "9/12/25 TMB PROVIDE SERVICE PARTS AND LABOR TO DETERMINE THAT ON CURRENT FRYER …"
type textarea "x"
type textarea "9/12/25 TMB PROVIDE SERVICE PARTS AND LABOR TO DETERMINE THAT ON CURRENT FRYER …"
type textarea "x"
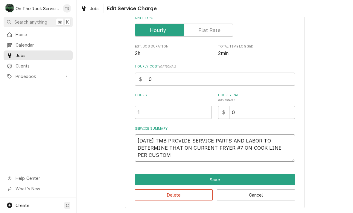
type textarea "9/12/25 TMB PROVIDE SERVICE PARTS AND LABOR TO DETERMINE THAT ON CURRENT FRYER …"
type textarea "x"
type textarea "9/12/25 TMB PROVIDE SERVICE PARTS AND LABOR TO DETERMINE THAT ON CURRENT FRYER …"
type textarea "x"
type textarea "9/12/25 TMB PROVIDE SERVICE PARTS AND LABOR TO DETERMINE THAT ON CURRENT FRYER …"
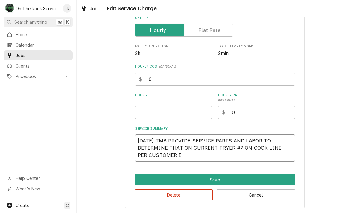
type textarea "x"
type textarea "9/12/25 TMB PROVIDE SERVICE PARTS AND LABOR TO DETERMINE THAT ON CURRENT FRYER …"
type textarea "x"
type textarea "9/12/25 TMB PROVIDE SERVICE PARTS AND LABOR TO DETERMINE THAT ON CURRENT FRYER …"
type textarea "x"
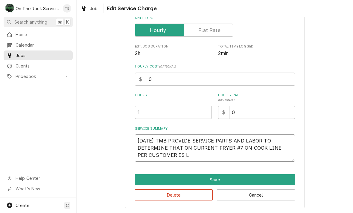
type textarea "9/12/25 TMB PROVIDE SERVICE PARTS AND LABOR TO DETERMINE THAT ON CURRENT FRYER …"
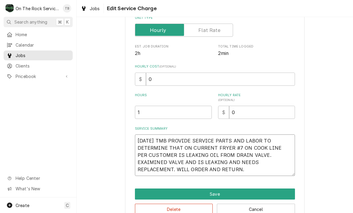
click at [283, 156] on textarea "9/12/25 TMB PROVIDE SERVICE PARTS AND LABOR TO DETERMINE THAT ON CURRENT FRYER …" at bounding box center [215, 155] width 160 height 42
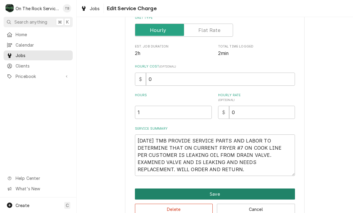
click at [218, 194] on button "Save" at bounding box center [215, 194] width 160 height 11
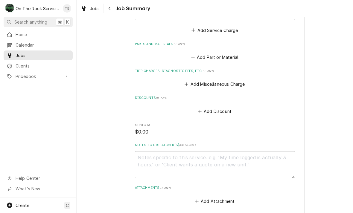
scroll to position [267, 0]
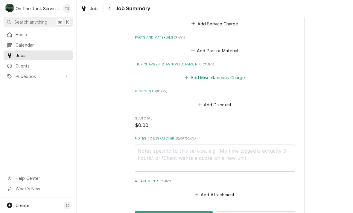
click at [218, 81] on button "Add Miscellaneous Charge" at bounding box center [214, 78] width 62 height 8
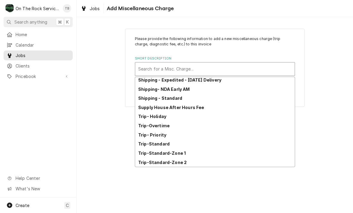
scroll to position [102, 0]
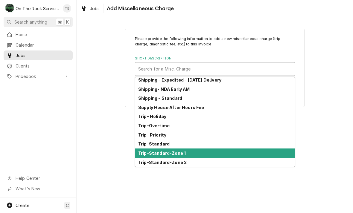
click at [181, 156] on div "Trip-Standard-Zone 1" at bounding box center [214, 153] width 159 height 9
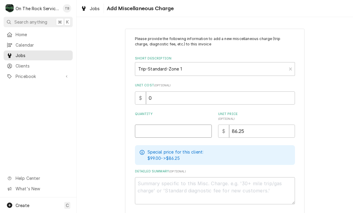
click at [179, 134] on input "Quantity" at bounding box center [173, 131] width 77 height 13
click at [339, 125] on div "Please provide the following information to add a new miscellaneous charge (tri…" at bounding box center [214, 132] width 276 height 218
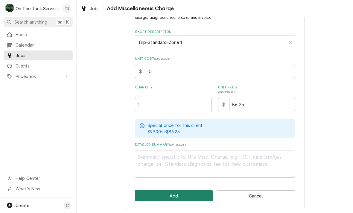
click at [176, 197] on button "Add" at bounding box center [174, 195] width 78 height 11
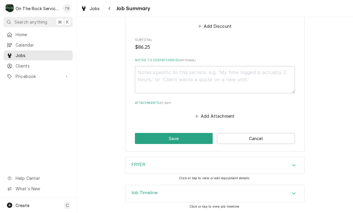
scroll to position [394, 0]
click at [173, 141] on button "Save" at bounding box center [174, 138] width 78 height 11
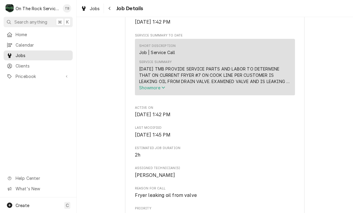
scroll to position [194, 0]
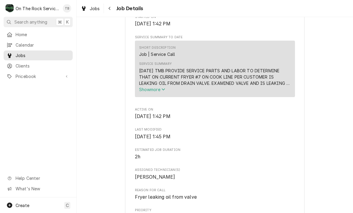
click at [185, 93] on button "Show more" at bounding box center [214, 89] width 151 height 6
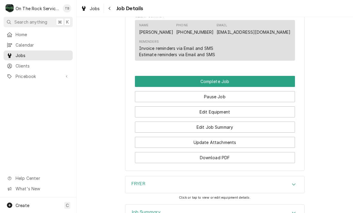
scroll to position [560, 0]
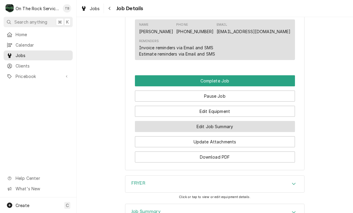
click at [214, 131] on button "Edit Job Summary" at bounding box center [215, 126] width 160 height 11
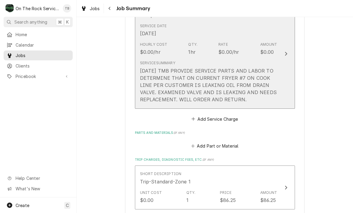
click at [247, 103] on div "[DATE] TMB PROVIDE SERVICE PARTS AND LABOR TO DETERMINE THAT ON CURRENT FRYER #…" at bounding box center [208, 85] width 137 height 36
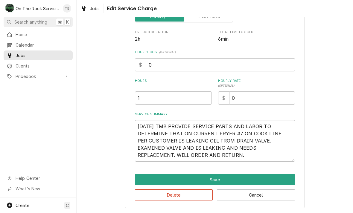
scroll to position [105, 0]
click at [202, 156] on textarea "[DATE] TMB PROVIDE SERVICE PARTS AND LABOR TO DETERMINE THAT ON CURRENT FRYER #…" at bounding box center [215, 141] width 160 height 42
type textarea "x"
type textarea "[DATE] TMB PROVIDE SERVICE PARTS AND LABOR TO DETERMINE THAT ON CURRENT FRYER #…"
type textarea "x"
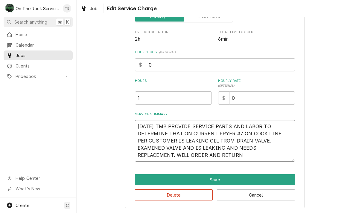
type textarea "[DATE] TMB PROVIDE SERVICE PARTS AND LABOR TO DETERMINE THAT ON CURRENT FRYER #…"
type textarea "x"
type textarea "[DATE] TMB PROVIDE SERVICE PARTS AND LABOR TO DETERMINE THAT ON CURRENT FRYER #…"
type textarea "x"
type textarea "[DATE] TMB PROVIDE SERVICE PARTS AND LABOR TO DETERMINE THAT ON CURRENT FRYER #…"
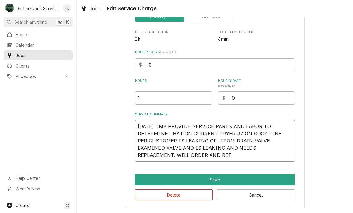
type textarea "x"
type textarea "9/12/25 TMB PROVIDE SERVICE PARTS AND LABOR TO DETERMINE THAT ON CURRENT FRYER …"
type textarea "x"
type textarea "9/12/25 TMB PROVIDE SERVICE PARTS AND LABOR TO DETERMINE THAT ON CURRENT FRYER …"
type textarea "x"
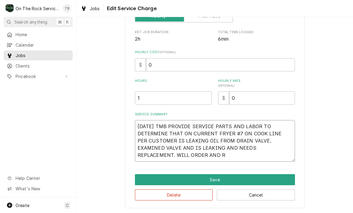
type textarea "9/12/25 TMB PROVIDE SERVICE PARTS AND LABOR TO DETERMINE THAT ON CURRENT FRYER …"
type textarea "x"
type textarea "9/12/25 TMB PROVIDE SERVICE PARTS AND LABOR TO DETERMINE THAT ON CURRENT FRYER …"
type textarea "x"
type textarea "9/12/25 TMB PROVIDE SERVICE PARTS AND LABOR TO DETERMINE THAT ON CURRENT FRYER …"
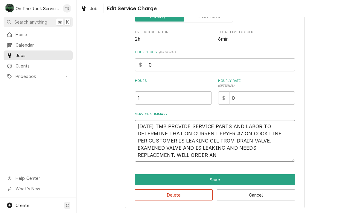
type textarea "x"
type textarea "9/12/25 TMB PROVIDE SERVICE PARTS AND LABOR TO DETERMINE THAT ON CURRENT FRYER …"
type textarea "x"
type textarea "9/12/25 TMB PROVIDE SERVICE PARTS AND LABOR TO DETERMINE THAT ON CURRENT FRYER …"
type textarea "x"
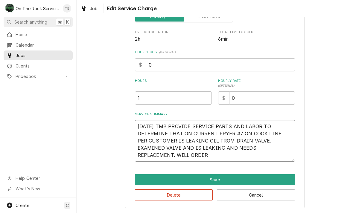
type textarea "9/12/25 TMB PROVIDE SERVICE PARTS AND LABOR TO DETERMINE THAT ON CURRENT FRYER …"
type textarea "x"
type textarea "9/12/25 TMB PROVIDE SERVICE PARTS AND LABOR TO DETERMINE THAT ON CURRENT FRYER …"
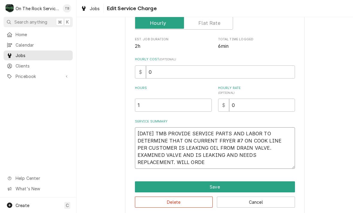
type textarea "x"
type textarea "9/12/25 TMB PROVIDE SERVICE PARTS AND LABOR TO DETERMINE THAT ON CURRENT FRYER …"
type textarea "x"
type textarea "9/12/25 TMB PROVIDE SERVICE PARTS AND LABOR TO DETERMINE THAT ON CURRENT FRYER …"
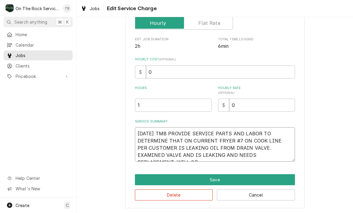
type textarea "x"
type textarea "9/12/25 TMB PROVIDE SERVICE PARTS AND LABOR TO DETERMINE THAT ON CURRENT FRYER …"
type textarea "x"
type textarea "9/12/25 TMB PROVIDE SERVICE PARTS AND LABOR TO DETERMINE THAT ON CURRENT FRYER …"
type textarea "x"
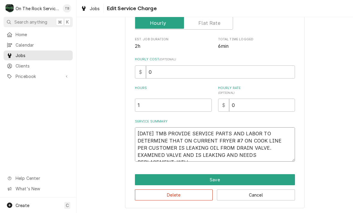
type textarea "9/12/25 TMB PROVIDE SERVICE PARTS AND LABOR TO DETERMINE THAT ON CURRENT FRYER …"
type textarea "x"
type textarea "9/12/25 TMB PROVIDE SERVICE PARTS AND LABOR TO DETERMINE THAT ON CURRENT FRYER …"
type textarea "x"
type textarea "9/12/25 TMB PROVIDE SERVICE PARTS AND LABOR TO DETERMINE THAT ON CURRENT FRYER …"
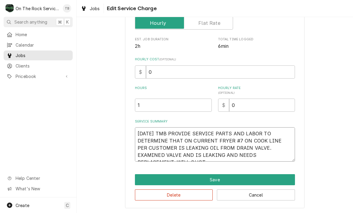
type textarea "x"
type textarea "9/12/25 TMB PROVIDE SERVICE PARTS AND LABOR TO DETERMINE THAT ON CURRENT FRYER …"
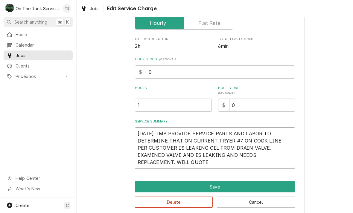
type textarea "x"
type textarea "9/12/25 TMB PROVIDE SERVICE PARTS AND LABOR TO DETERMINE THAT ON CURRENT FRYER …"
type textarea "x"
type textarea "9/12/25 TMB PROVIDE SERVICE PARTS AND LABOR TO DETERMINE THAT ON CURRENT FRYER …"
type textarea "x"
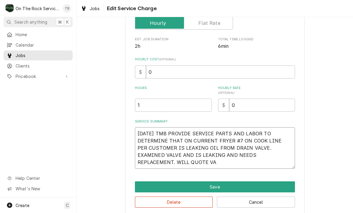
type textarea "9/12/25 TMB PROVIDE SERVICE PARTS AND LABOR TO DETERMINE THAT ON CURRENT FRYER …"
type textarea "x"
type textarea "9/12/25 TMB PROVIDE SERVICE PARTS AND LABOR TO DETERMINE THAT ON CURRENT FRYER …"
type textarea "x"
type textarea "9/12/25 TMB PROVIDE SERVICE PARTS AND LABOR TO DETERMINE THAT ON CURRENT FRYER …"
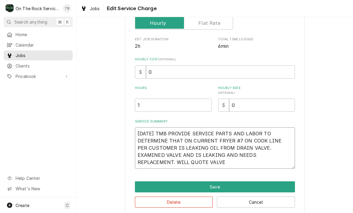
type textarea "x"
type textarea "9/12/25 TMB PROVIDE SERVICE PARTS AND LABOR TO DETERMINE THAT ON CURRENT FRYER …"
type textarea "x"
type textarea "9/12/25 TMB PROVIDE SERVICE PARTS AND LABOR TO DETERMINE THAT ON CURRENT FRYER …"
type textarea "x"
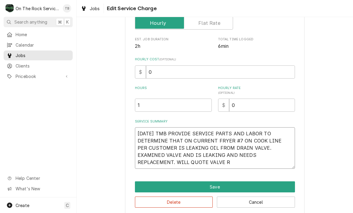
type textarea "9/12/25 TMB PROVIDE SERVICE PARTS AND LABOR TO DETERMINE THAT ON CURRENT FRYER …"
type textarea "x"
type textarea "9/12/25 TMB PROVIDE SERVICE PARTS AND LABOR TO DETERMINE THAT ON CURRENT FRYER …"
type textarea "x"
type textarea "9/12/25 TMB PROVIDE SERVICE PARTS AND LABOR TO DETERMINE THAT ON CURRENT FRYER …"
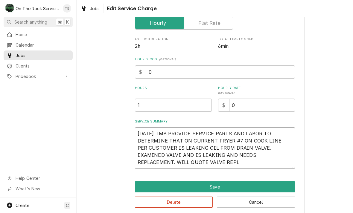
type textarea "x"
type textarea "9/12/25 TMB PROVIDE SERVICE PARTS AND LABOR TO DETERMINE THAT ON CURRENT FRYER …"
type textarea "x"
type textarea "9/12/25 TMB PROVIDE SERVICE PARTS AND LABOR TO DETERMINE THAT ON CURRENT FRYER …"
type textarea "x"
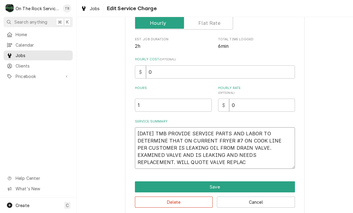
type textarea "9/12/25 TMB PROVIDE SERVICE PARTS AND LABOR TO DETERMINE THAT ON CURRENT FRYER …"
type textarea "x"
type textarea "9/12/25 TMB PROVIDE SERVICE PARTS AND LABOR TO DETERMINE THAT ON CURRENT FRYER …"
type textarea "x"
type textarea "9/12/25 TMB PROVIDE SERVICE PARTS AND LABOR TO DETERMINE THAT ON CURRENT FRYER …"
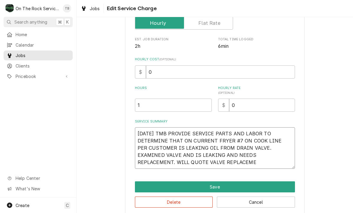
type textarea "x"
type textarea "9/12/25 TMB PROVIDE SERVICE PARTS AND LABOR TO DETERMINE THAT ON CURRENT FRYER …"
type textarea "x"
type textarea "[DATE] TMB PROVIDE SERVICE PARTS AND LABOR TO DETERMINE THAT ON CURRENT FRYER #…"
type textarea "x"
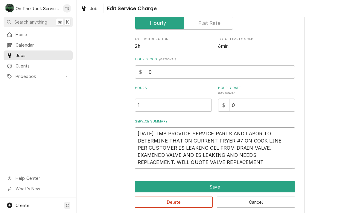
type textarea "[DATE] TMB PROVIDE SERVICE PARTS AND LABOR TO DETERMINE THAT ON CURRENT FRYER #…"
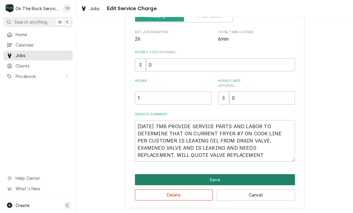
click at [209, 179] on button "Save" at bounding box center [215, 179] width 160 height 11
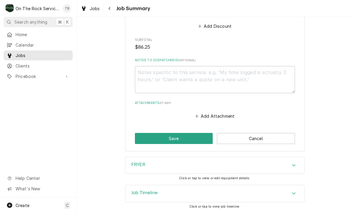
scroll to position [394, 0]
click at [184, 140] on button "Save" at bounding box center [174, 138] width 78 height 11
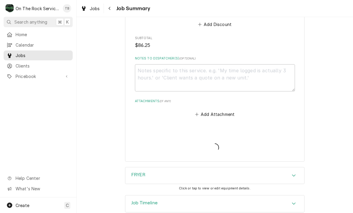
type textarea "x"
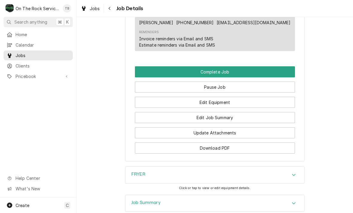
scroll to position [564, 0]
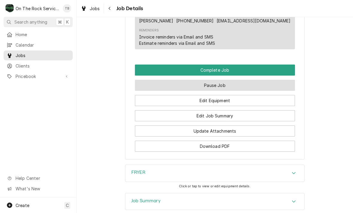
click at [219, 91] on button "Pause Job" at bounding box center [215, 85] width 160 height 11
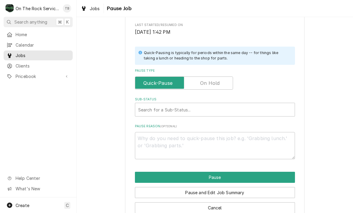
scroll to position [115, 0]
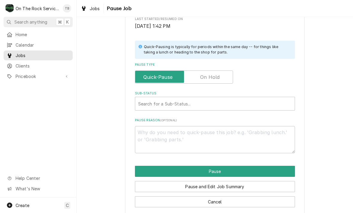
click at [326, 91] on div "Please confirm you'd like to pause this job. Roopairs Job ID JOB-1070 Service T…" at bounding box center [214, 65] width 276 height 312
click at [216, 77] on label "Pause Type" at bounding box center [184, 77] width 98 height 13
click at [216, 77] on input "Pause Type" at bounding box center [183, 77] width 93 height 13
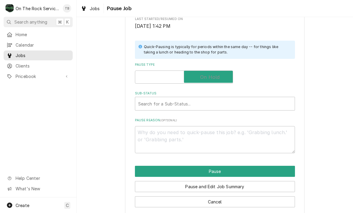
checkbox input "true"
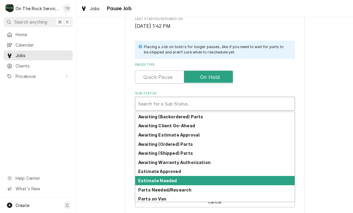
click at [168, 178] on strong "Estimate Needed" at bounding box center [157, 180] width 39 height 5
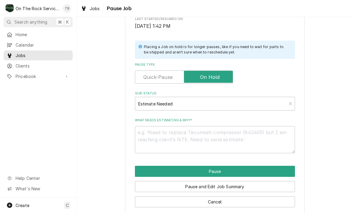
scroll to position [113, 0]
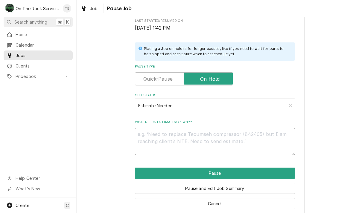
click at [158, 137] on textarea "What needs estimating & why?" at bounding box center [215, 141] width 160 height 27
type textarea "x"
type textarea "D"
type textarea "x"
type textarea "DRA"
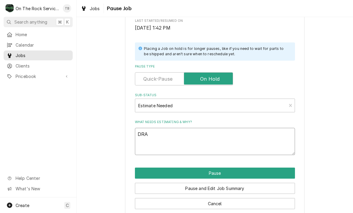
type textarea "x"
type textarea "DRAI"
type textarea "x"
type textarea "DRAIN"
type textarea "x"
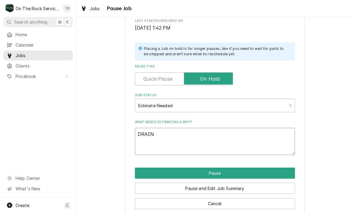
type textarea "DRAIN"
type textarea "x"
type textarea "DRAIN V"
type textarea "x"
type textarea "DRAIN VA"
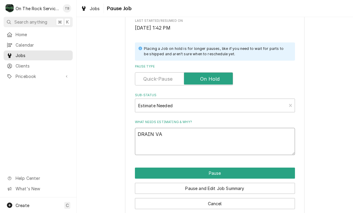
type textarea "x"
type textarea "DRAIN VAL"
type textarea "x"
type textarea "DRAIN VALV"
type textarea "x"
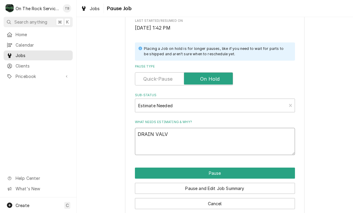
type textarea "DRAIN VALVE"
type textarea "x"
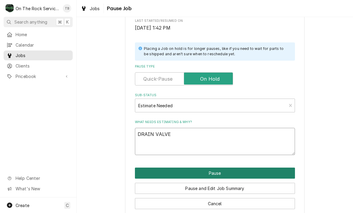
type textarea "DRAIN VALVE"
click at [218, 171] on button "Pause" at bounding box center [215, 173] width 160 height 11
type textarea "x"
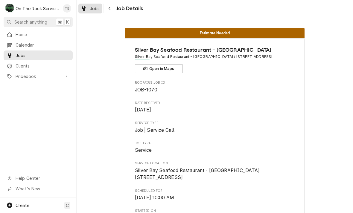
click at [94, 11] on div "Jobs" at bounding box center [90, 8] width 22 height 7
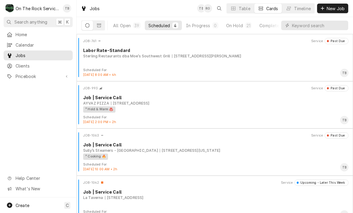
click at [242, 30] on button "On Hold 21" at bounding box center [238, 26] width 33 height 10
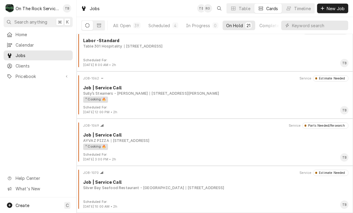
scroll to position [812, 0]
click at [228, 192] on div "JOB-1070 Service Estimate Needed Job | Service Call Silver Bay Seafood Restaura…" at bounding box center [214, 185] width 271 height 30
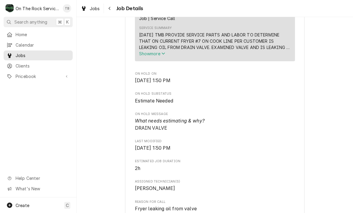
scroll to position [230, 0]
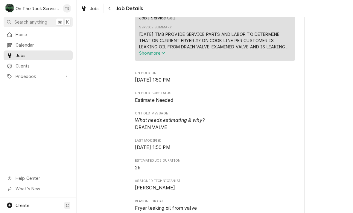
click at [95, 11] on div "Jobs" at bounding box center [90, 8] width 22 height 7
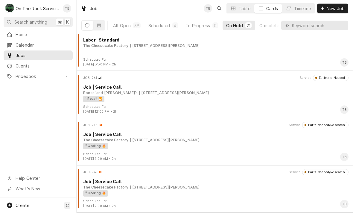
scroll to position [294, 0]
click at [160, 28] on div "Scheduled" at bounding box center [159, 25] width 22 height 6
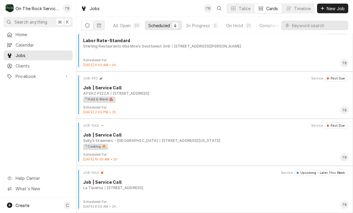
scroll to position [10, 0]
click at [241, 27] on div "On Hold" at bounding box center [234, 25] width 17 height 6
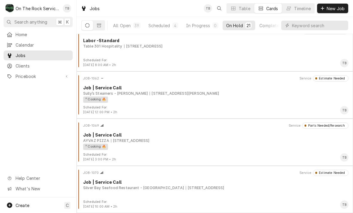
scroll to position [812, 0]
click at [188, 146] on div "² Cooking 🔥" at bounding box center [213, 147] width 261 height 6
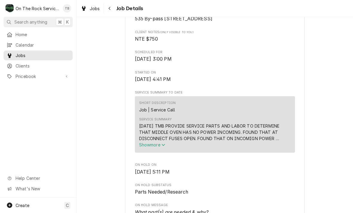
scroll to position [161, 0]
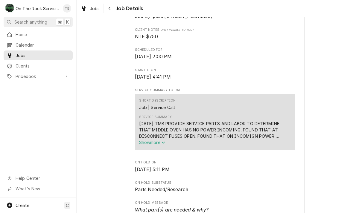
click at [118, 11] on div "Job Details" at bounding box center [124, 9] width 38 height 10
click at [118, 10] on span "Job Details" at bounding box center [128, 8] width 29 height 8
click at [111, 10] on div "Navigate back" at bounding box center [110, 8] width 6 height 6
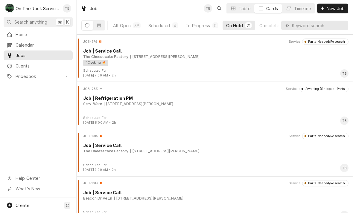
scroll to position [425, 0]
click at [191, 59] on div "² Cooking 🔥" at bounding box center [213, 62] width 261 height 6
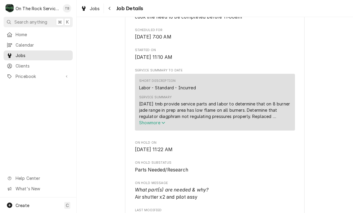
scroll to position [224, 0]
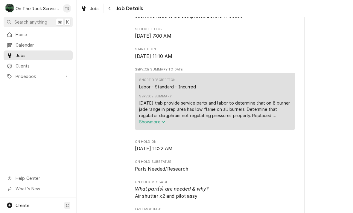
click at [163, 124] on icon "Service Summary" at bounding box center [163, 122] width 4 height 4
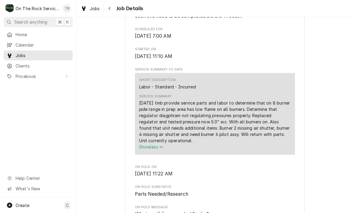
click at [114, 8] on button "Navigate back" at bounding box center [110, 9] width 10 height 10
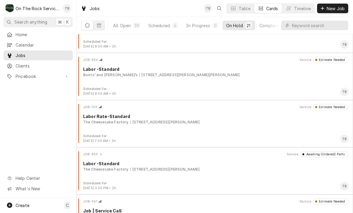
scroll to position [172, 0]
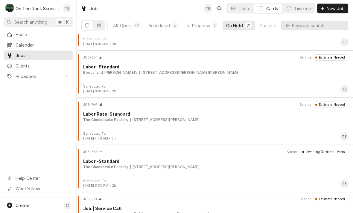
click at [191, 117] on div "[STREET_ADDRESS][PERSON_NAME]" at bounding box center [164, 119] width 69 height 5
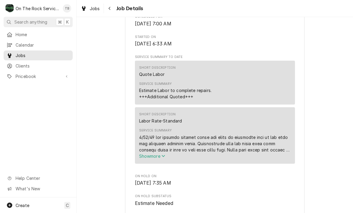
scroll to position [274, 0]
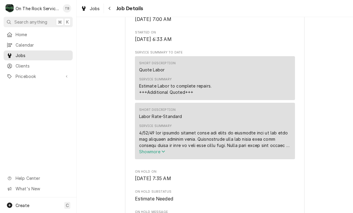
click at [114, 8] on button "Navigate back" at bounding box center [110, 9] width 10 height 10
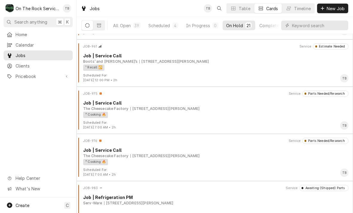
scroll to position [325, 0]
click at [192, 116] on div "² Cooking 🔥" at bounding box center [213, 114] width 261 height 6
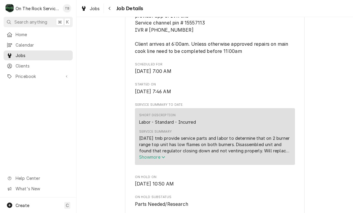
scroll to position [194, 0]
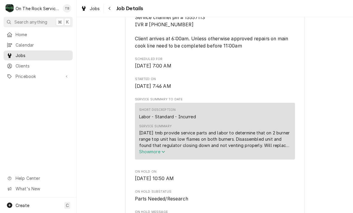
click at [120, 10] on span "Job Details" at bounding box center [128, 8] width 29 height 8
click at [165, 154] on span "Show more" at bounding box center [152, 151] width 26 height 5
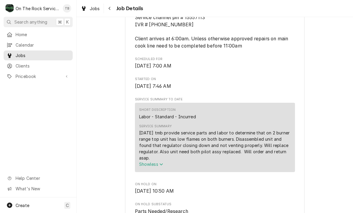
click at [118, 10] on span "Job Details" at bounding box center [128, 8] width 29 height 8
click at [112, 9] on div "Navigate back" at bounding box center [110, 8] width 6 height 6
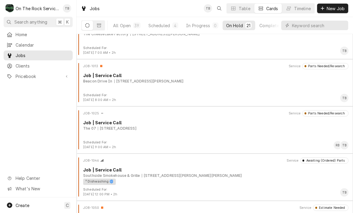
scroll to position [542, 0]
click at [214, 81] on div "Beacon Drive In [STREET_ADDRESS][PERSON_NAME]" at bounding box center [215, 80] width 265 height 5
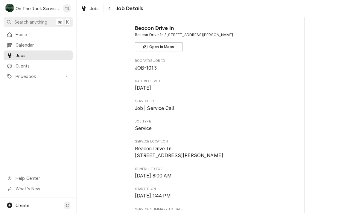
scroll to position [21, 0]
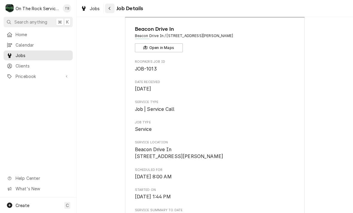
click at [110, 11] on div "Navigate back" at bounding box center [110, 8] width 6 height 6
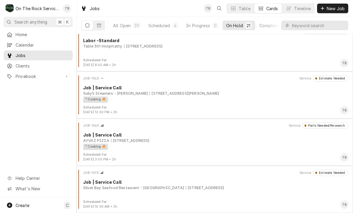
scroll to position [812, 0]
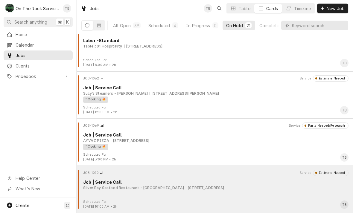
click at [129, 182] on div "Job | Service Call" at bounding box center [215, 182] width 265 height 6
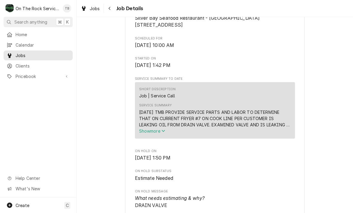
scroll to position [152, 0]
